Goal: Transaction & Acquisition: Obtain resource

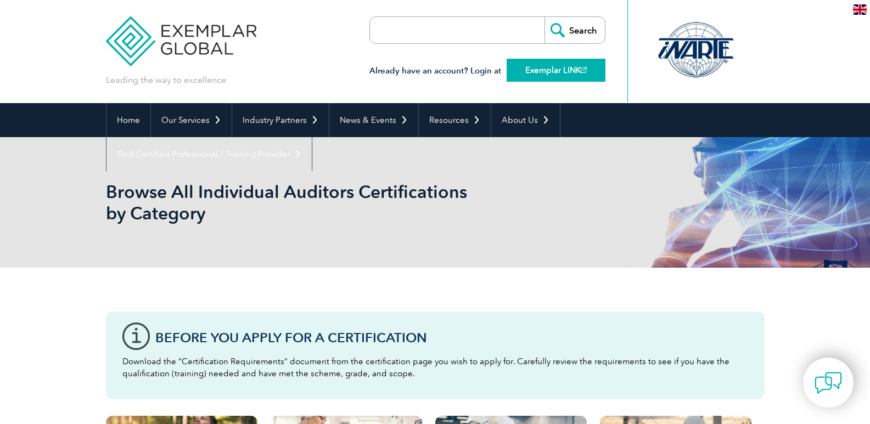
click at [549, 74] on link "Exemplar LINK" at bounding box center [555, 70] width 99 height 23
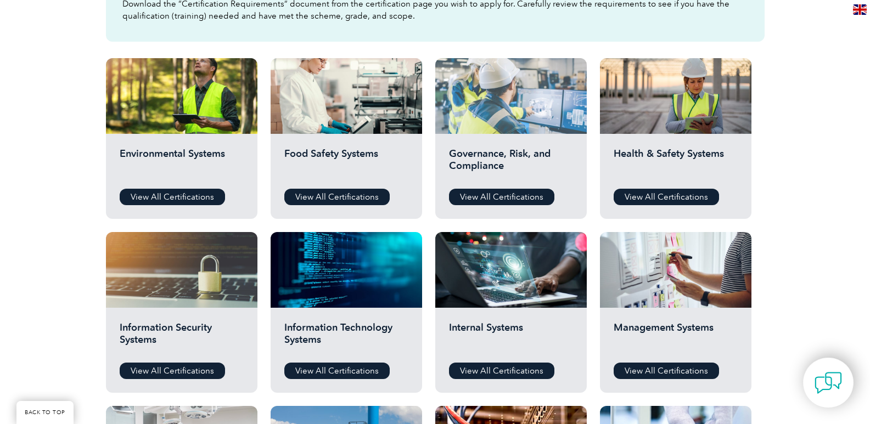
scroll to position [439, 0]
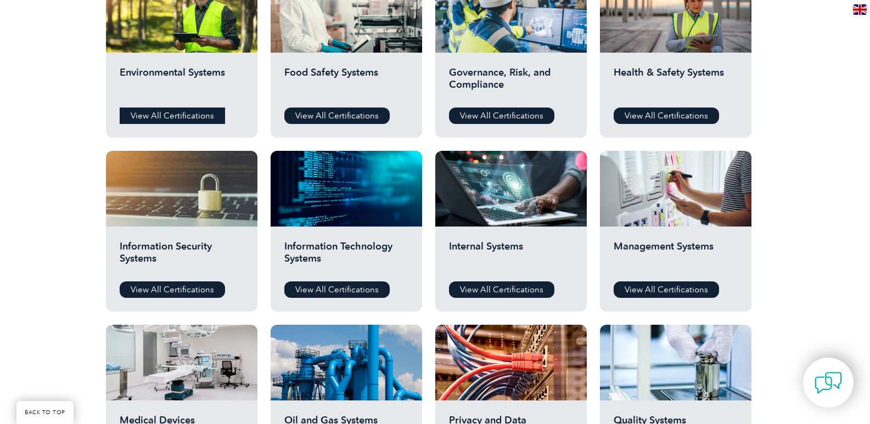
click at [151, 117] on link "View All Certifications" at bounding box center [172, 116] width 105 height 16
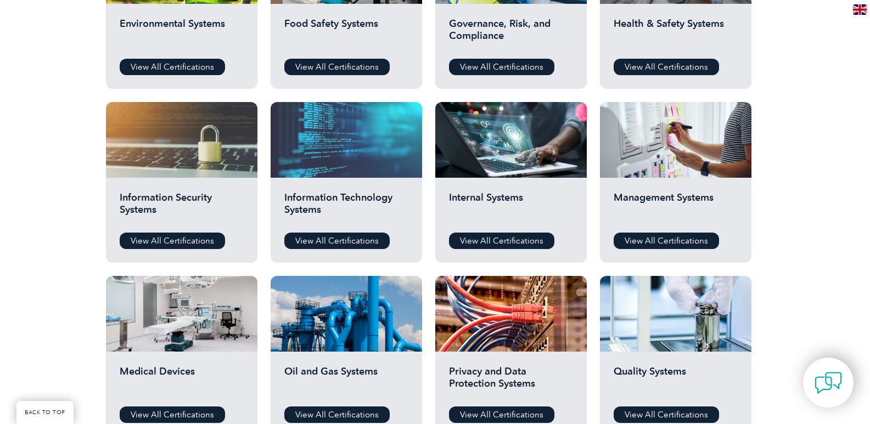
scroll to position [494, 0]
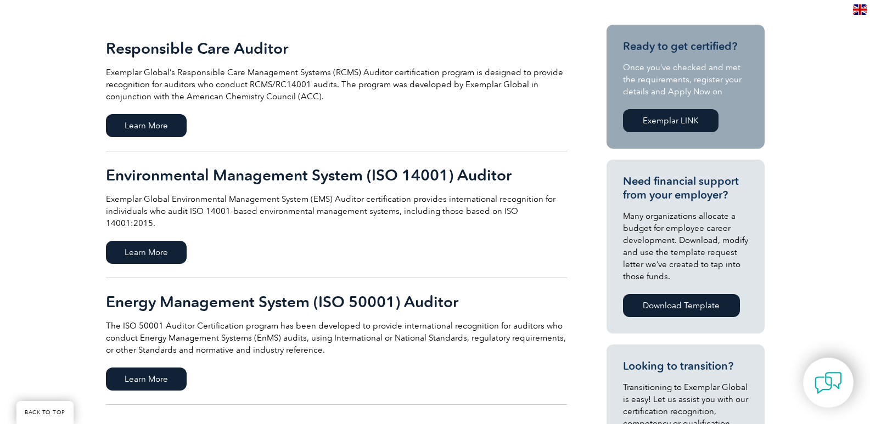
scroll to position [274, 0]
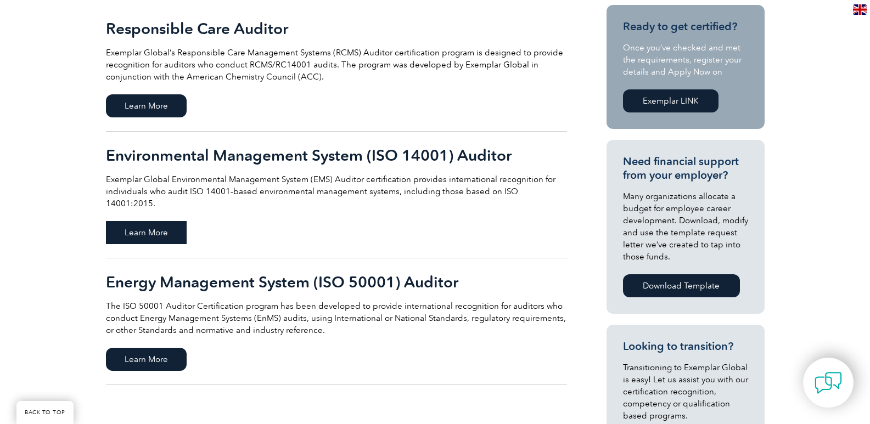
click at [165, 221] on span "Learn More" at bounding box center [146, 232] width 81 height 23
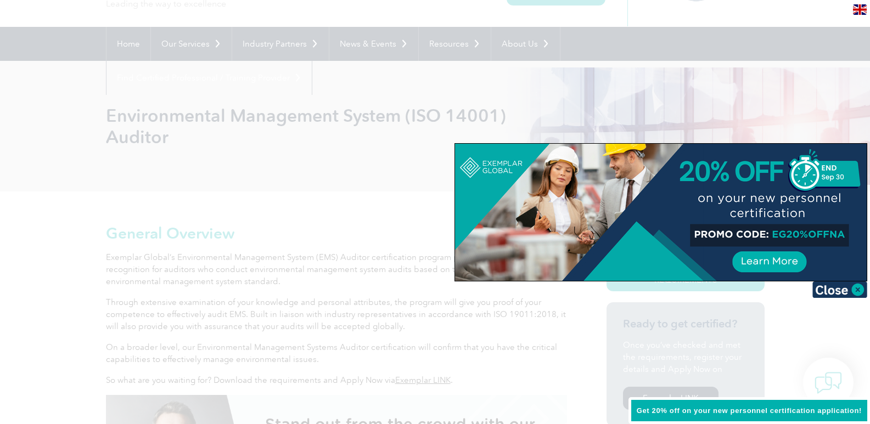
scroll to position [55, 0]
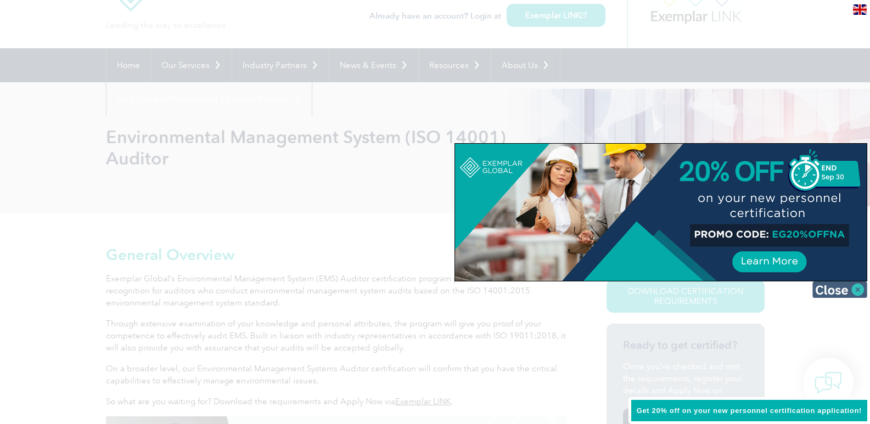
click at [858, 287] on img at bounding box center [839, 289] width 55 height 16
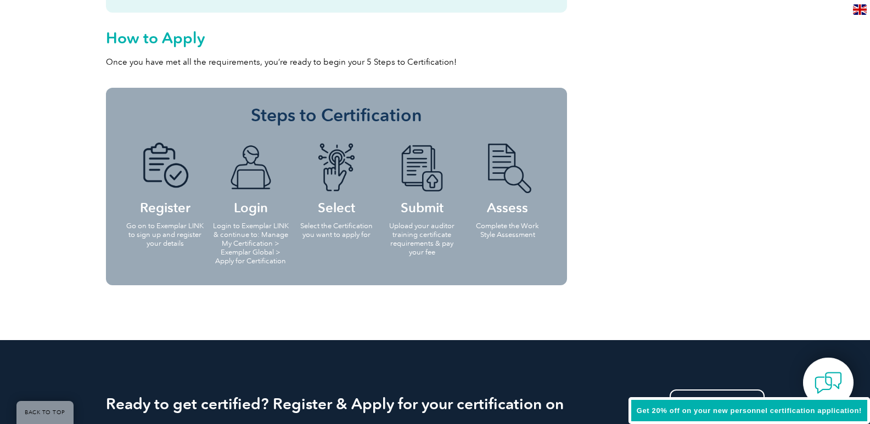
scroll to position [1097, 0]
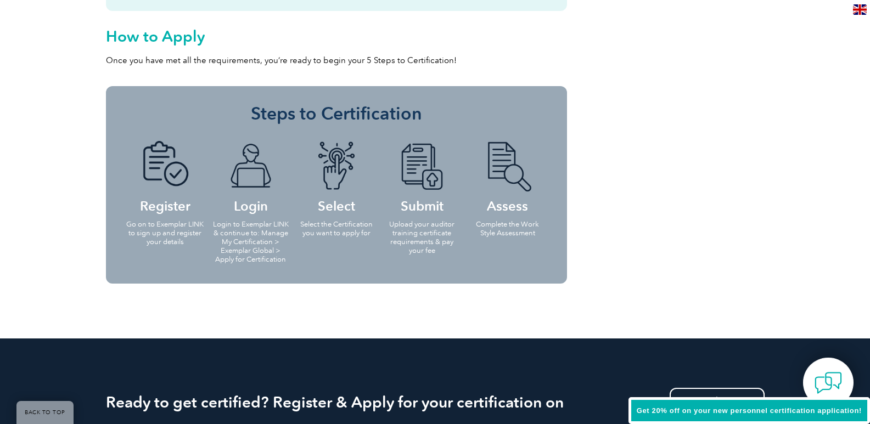
drag, startPoint x: 165, startPoint y: 232, endPoint x: 241, endPoint y: 227, distance: 76.4
click at [172, 230] on p "Go on to Exemplar LINK to sign up and register your details" at bounding box center [165, 233] width 79 height 26
click at [268, 223] on p "Login to Exemplar LINK & continue to: Manage My Certification > Exemplar Global…" at bounding box center [250, 242] width 79 height 44
drag, startPoint x: 335, startPoint y: 222, endPoint x: 391, endPoint y: 222, distance: 56.0
click at [339, 222] on p "Select the Certification you want to apply for" at bounding box center [336, 229] width 79 height 18
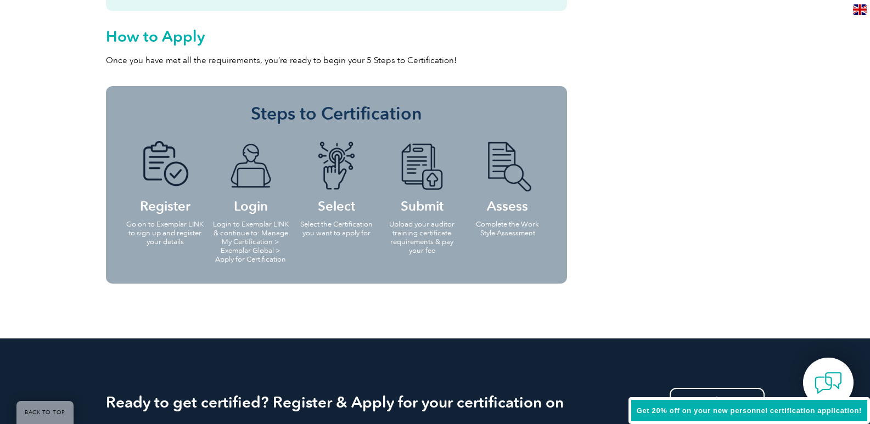
drag, startPoint x: 421, startPoint y: 222, endPoint x: 477, endPoint y: 224, distance: 55.4
click at [425, 222] on p "Upload your auditor training certificate requirements & pay your fee" at bounding box center [421, 237] width 79 height 35
drag, startPoint x: 509, startPoint y: 224, endPoint x: 532, endPoint y: 223, distance: 23.1
click at [511, 224] on p "Complete the Work Style Assessment" at bounding box center [507, 229] width 79 height 18
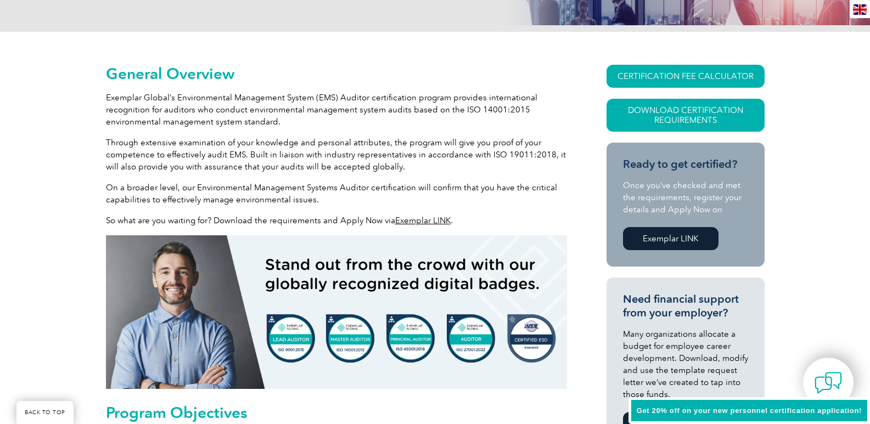
scroll to position [165, 0]
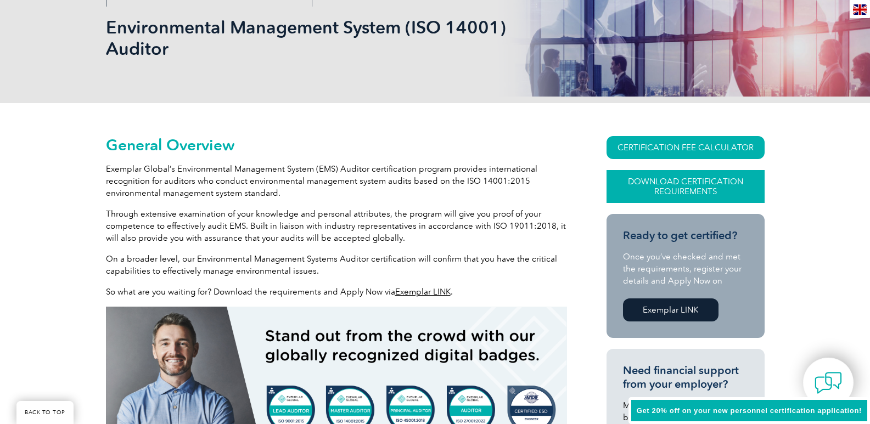
click at [646, 189] on link "Download Certification Requirements" at bounding box center [685, 186] width 158 height 33
click at [659, 146] on link "CERTIFICATION FEE CALCULATOR" at bounding box center [685, 147] width 158 height 23
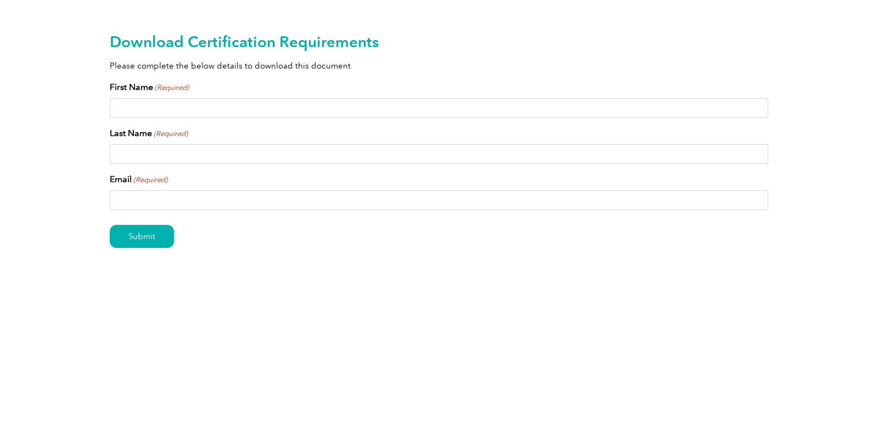
click at [153, 109] on input "First Name (Required)" at bounding box center [439, 108] width 658 height 20
type input "Wahab"
type input "Ali"
type input "wahabenv@gmail.com"
click at [164, 246] on input "Submit" at bounding box center [142, 236] width 64 height 23
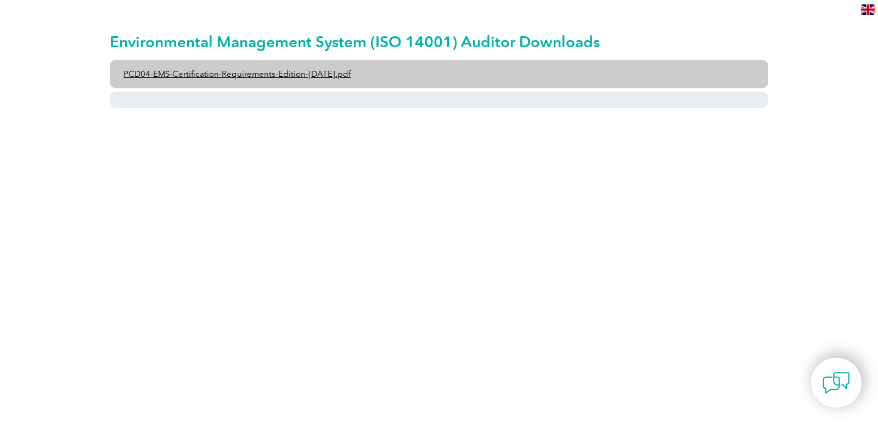
click at [290, 74] on link "PCD04-EMS-Certification-Requirements-Edition-[DATE].pdf" at bounding box center [439, 74] width 658 height 29
